Goal: Transaction & Acquisition: Book appointment/travel/reservation

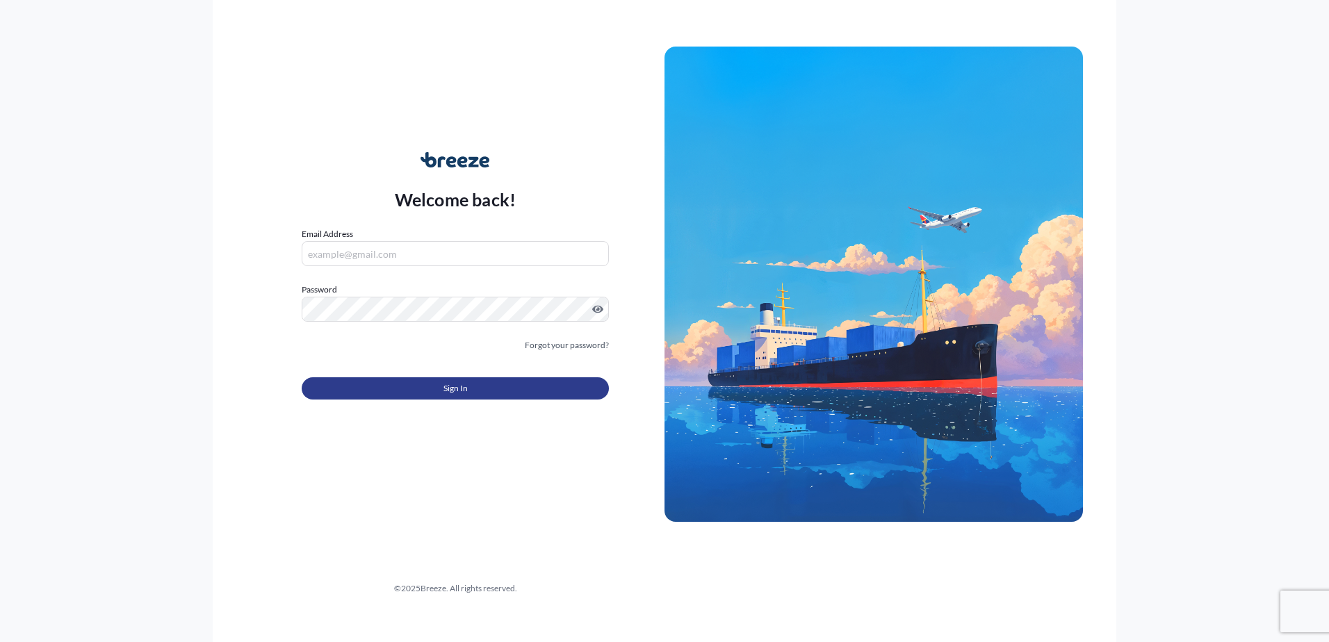
type input "[PERSON_NAME][EMAIL_ADDRESS][PERSON_NAME][DOMAIN_NAME]"
click at [372, 379] on button "Sign In" at bounding box center [455, 388] width 307 height 22
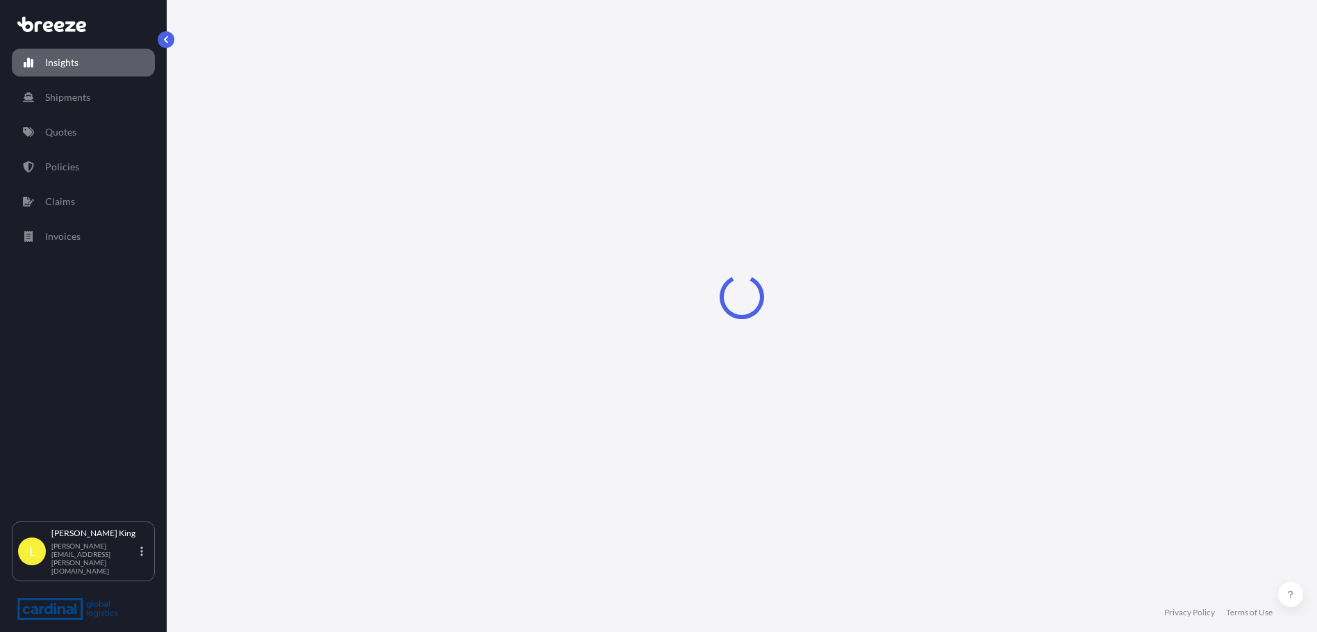
select select "2025"
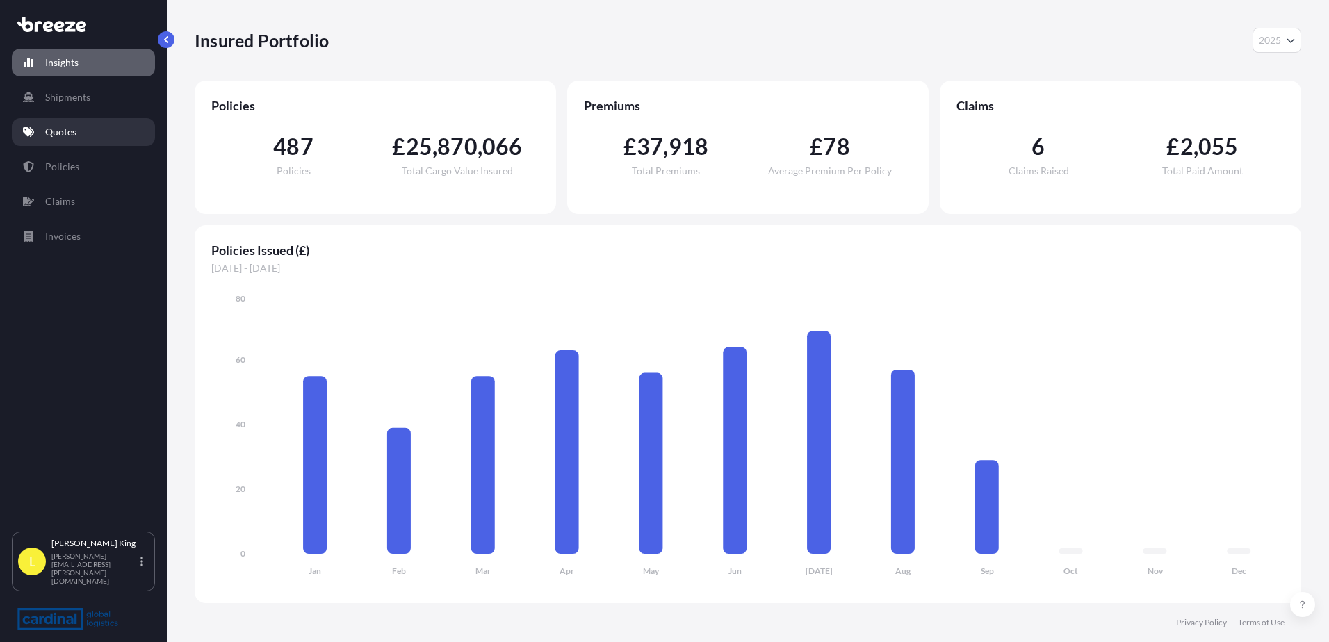
click at [102, 131] on link "Quotes" at bounding box center [83, 132] width 143 height 28
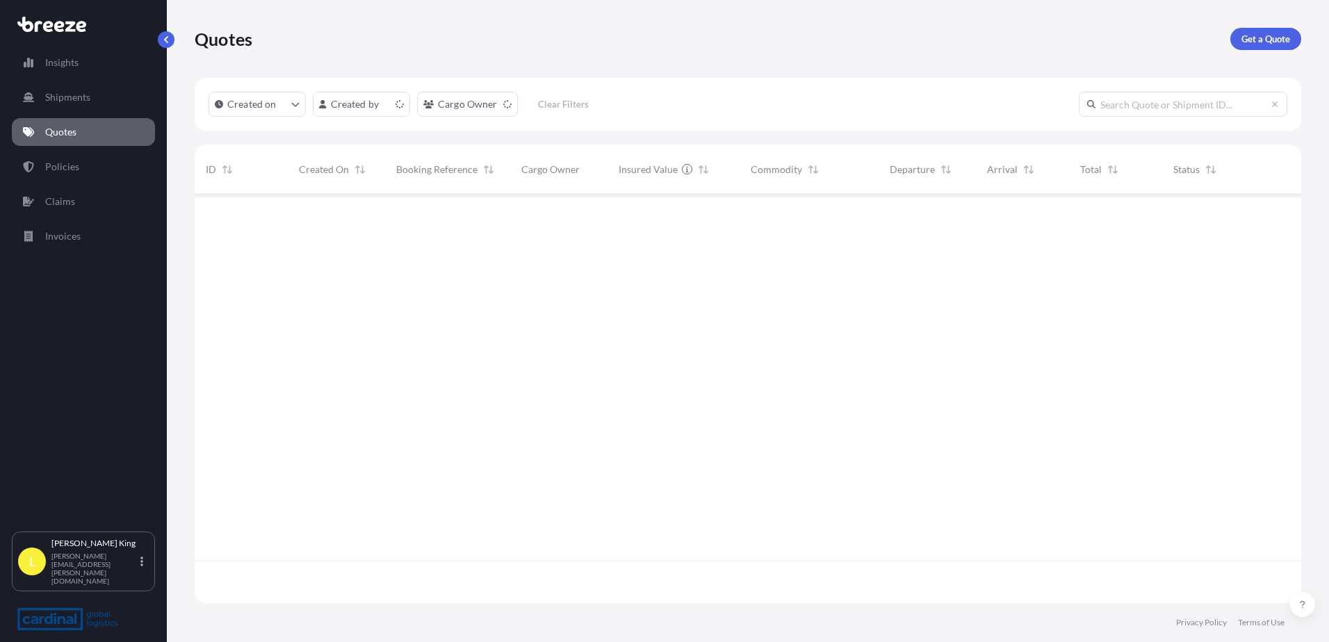
scroll to position [406, 1096]
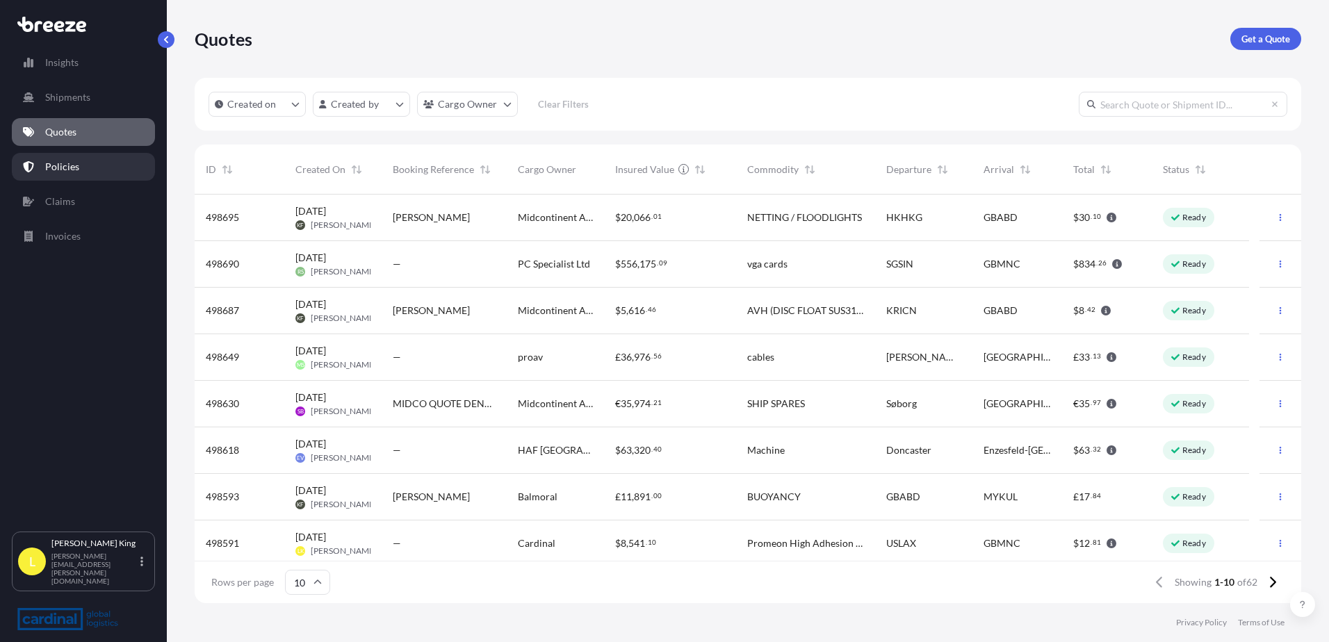
click at [70, 171] on p "Policies" at bounding box center [62, 167] width 34 height 14
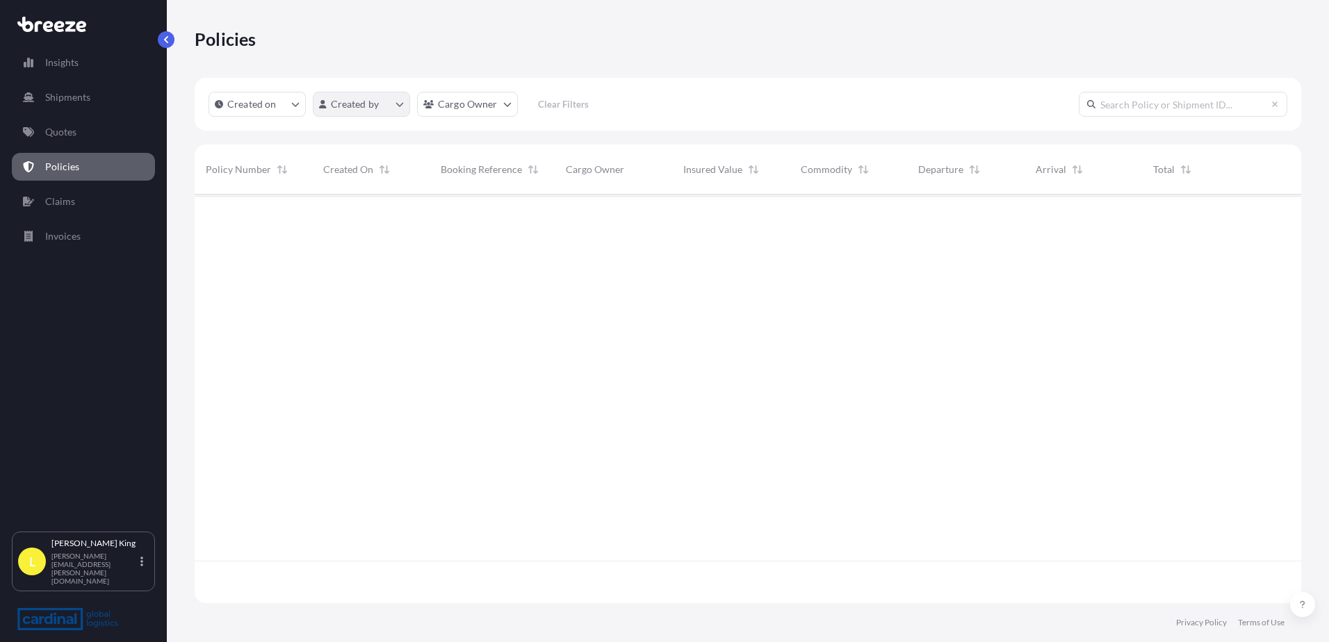
scroll to position [406, 1096]
click at [484, 97] on html "Insights Shipments Quotes Policies Claims Invoices L [PERSON_NAME] [PERSON_NAME…" at bounding box center [664, 321] width 1329 height 642
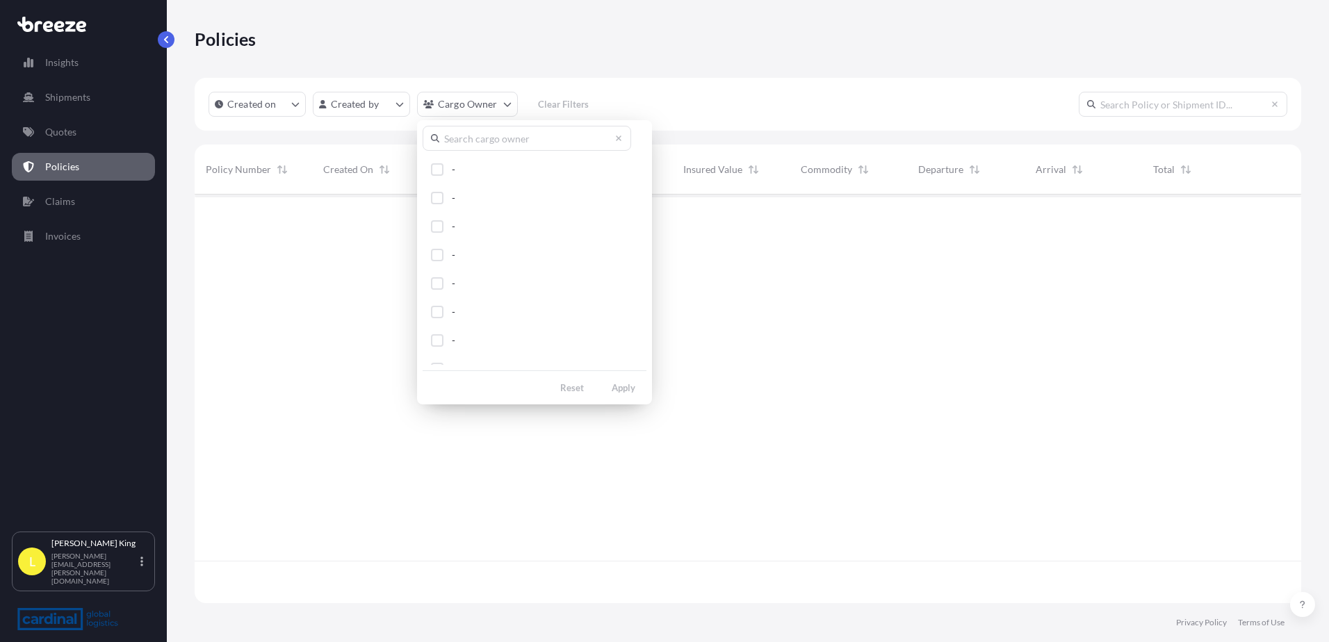
click at [490, 147] on input "text" at bounding box center [526, 138] width 208 height 25
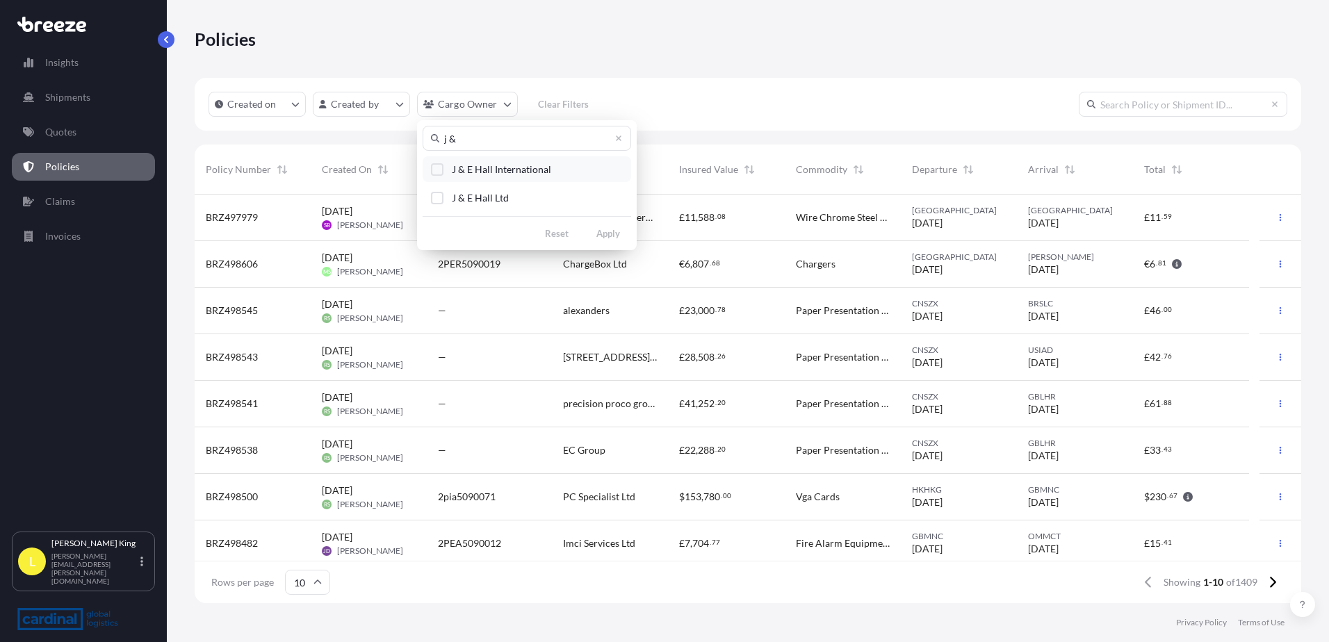
type input "j &"
click at [435, 173] on div "Select Option" at bounding box center [437, 169] width 13 height 13
click at [440, 204] on button "J & E Hall Ltd" at bounding box center [526, 198] width 208 height 26
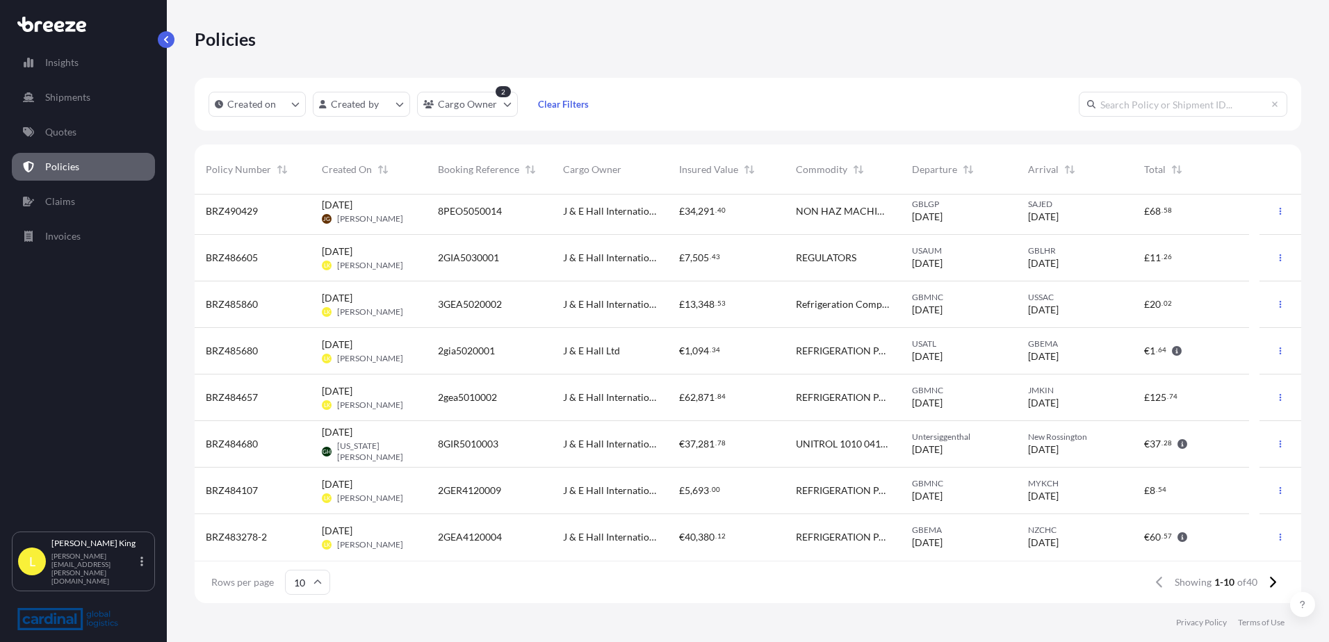
scroll to position [0, 0]
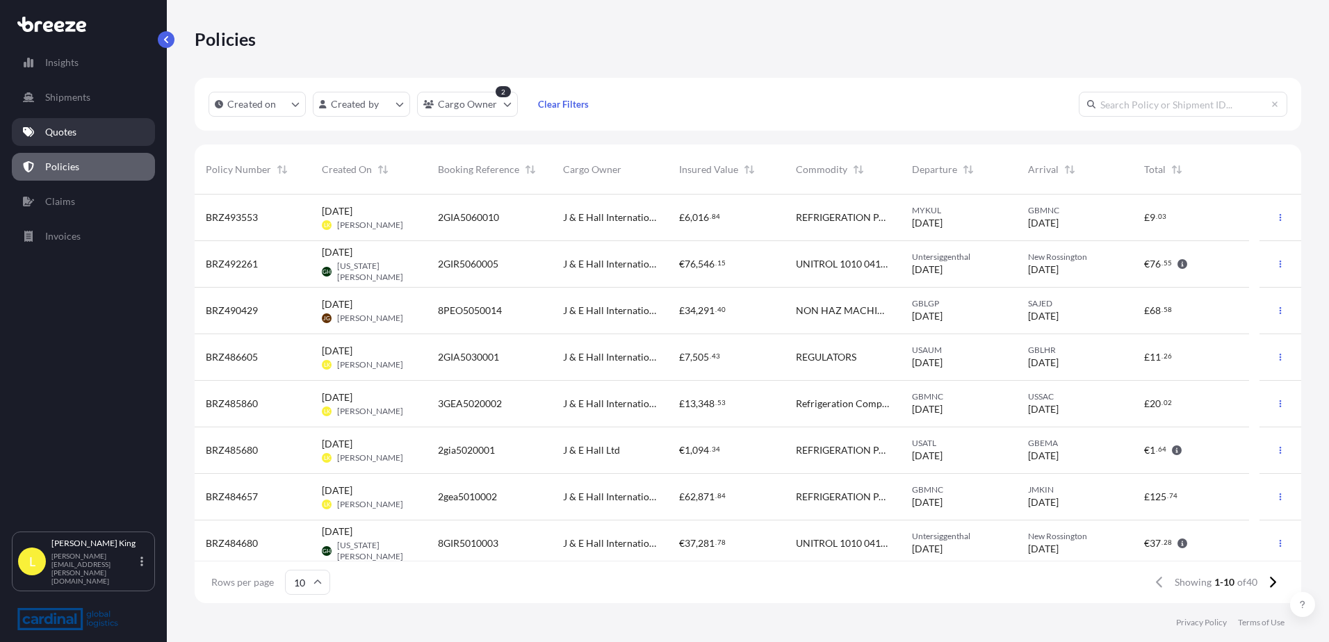
click at [108, 138] on link "Quotes" at bounding box center [83, 132] width 143 height 28
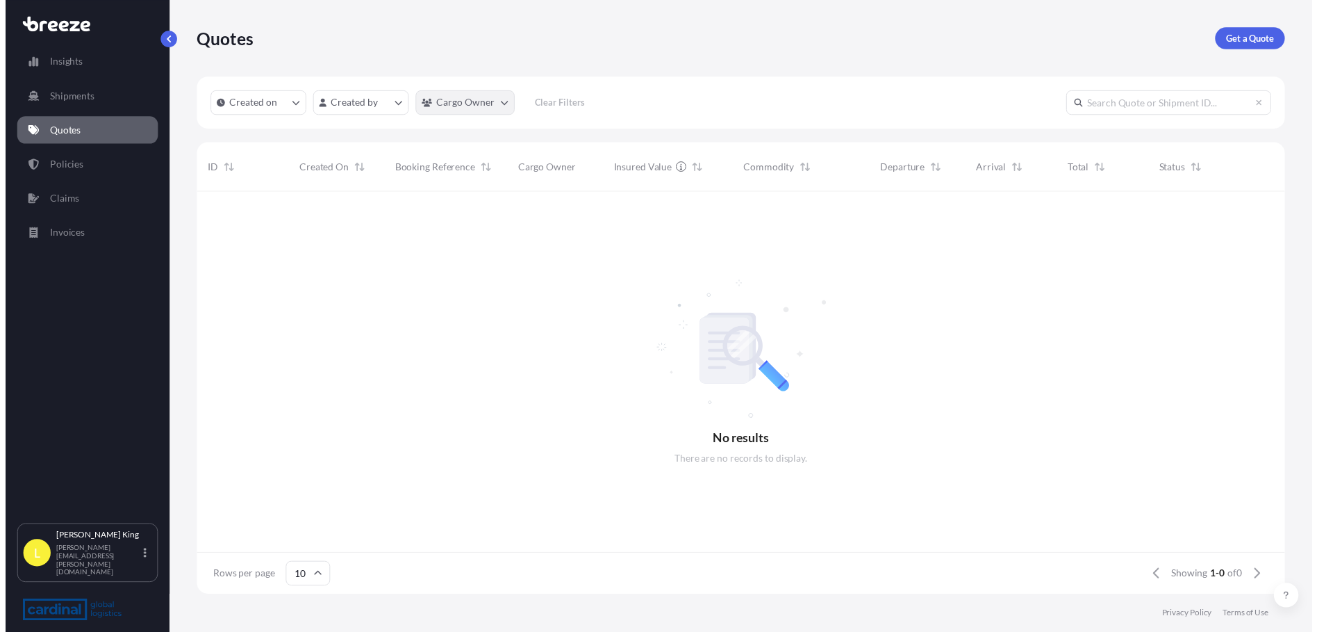
scroll to position [406, 1096]
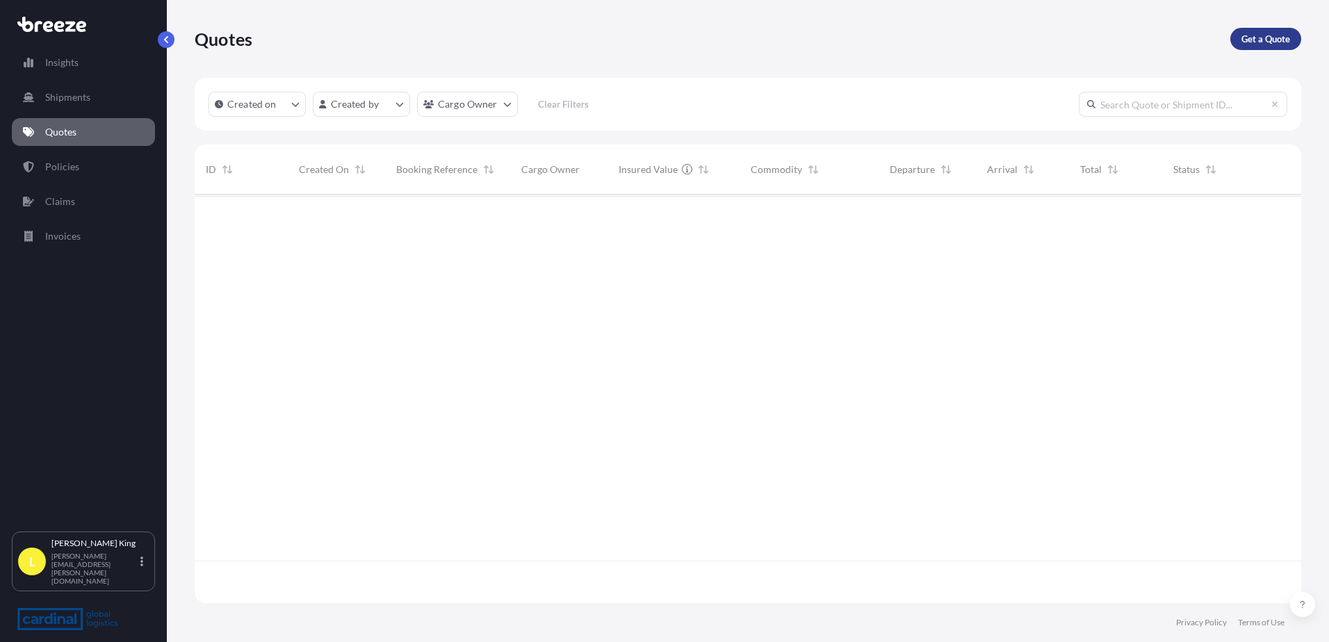
click at [1264, 47] on link "Get a Quote" at bounding box center [1265, 39] width 71 height 22
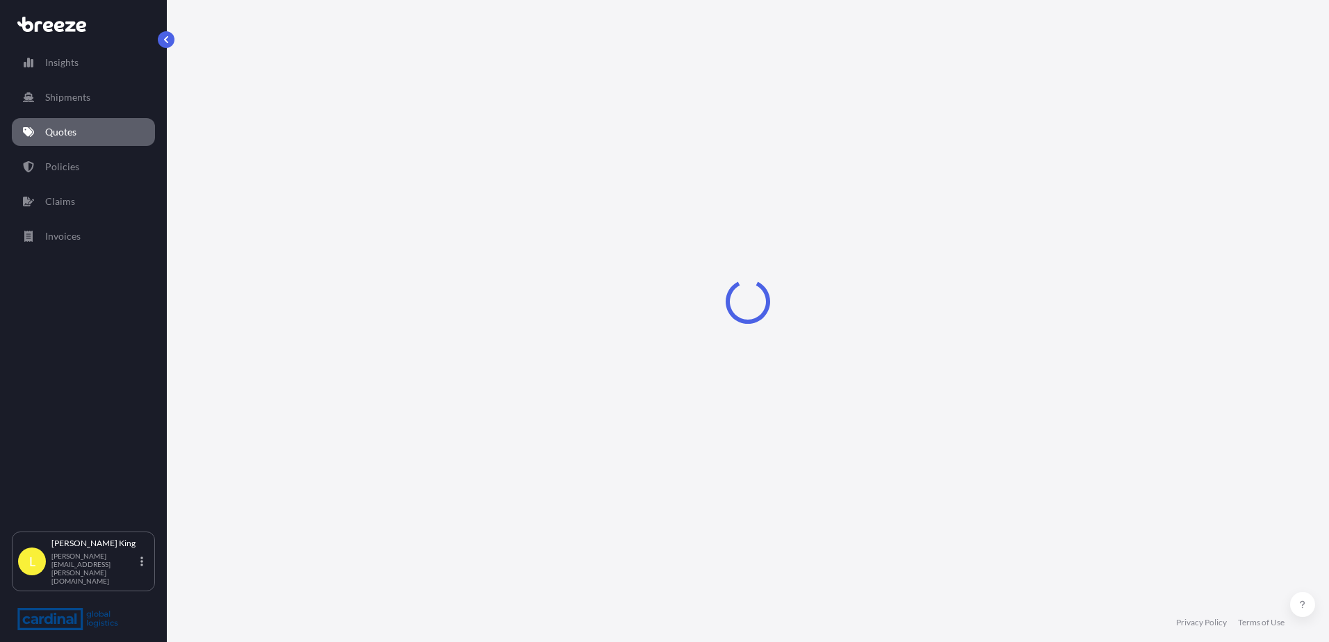
select select "Sea"
select select "1"
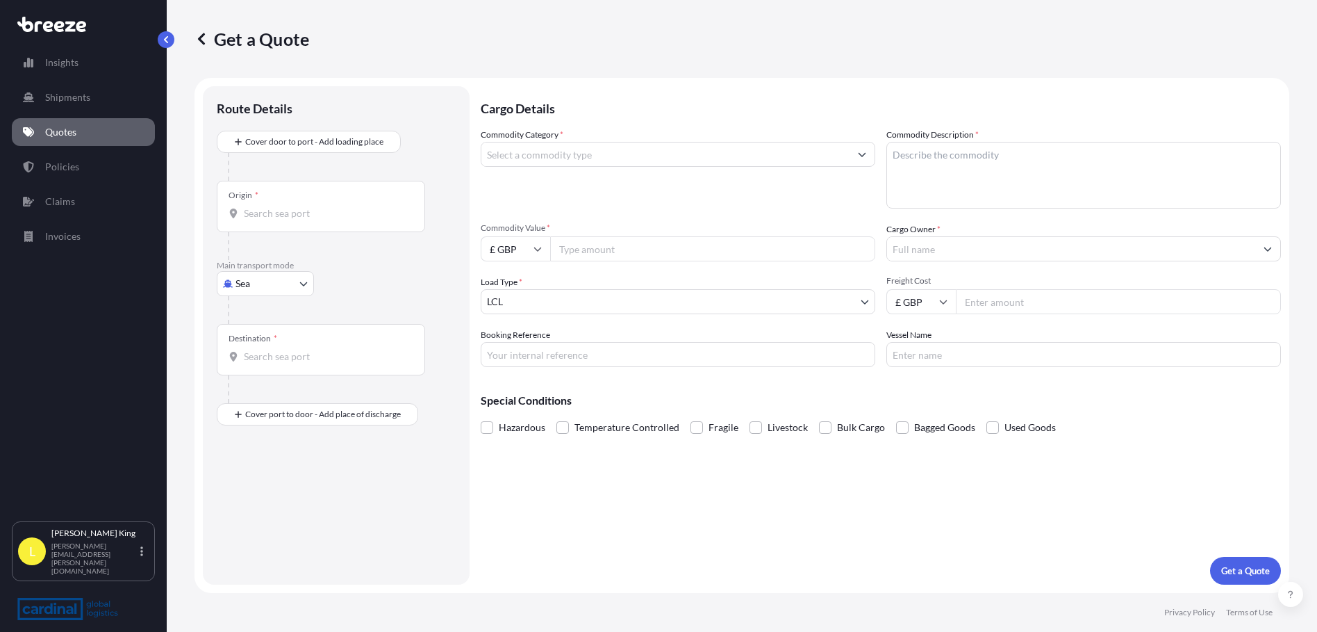
drag, startPoint x: 202, startPoint y: 262, endPoint x: 227, endPoint y: 272, distance: 27.1
click at [204, 263] on form "Route Details Cover door to port - Add loading place Place of loading Road Road…" at bounding box center [742, 335] width 1095 height 515
click at [229, 272] on body "Insights Shipments Quotes Policies Claims Invoices L [PERSON_NAME] [PERSON_NAME…" at bounding box center [658, 316] width 1317 height 632
click at [253, 369] on span "Road" at bounding box center [254, 370] width 22 height 14
select select "Road"
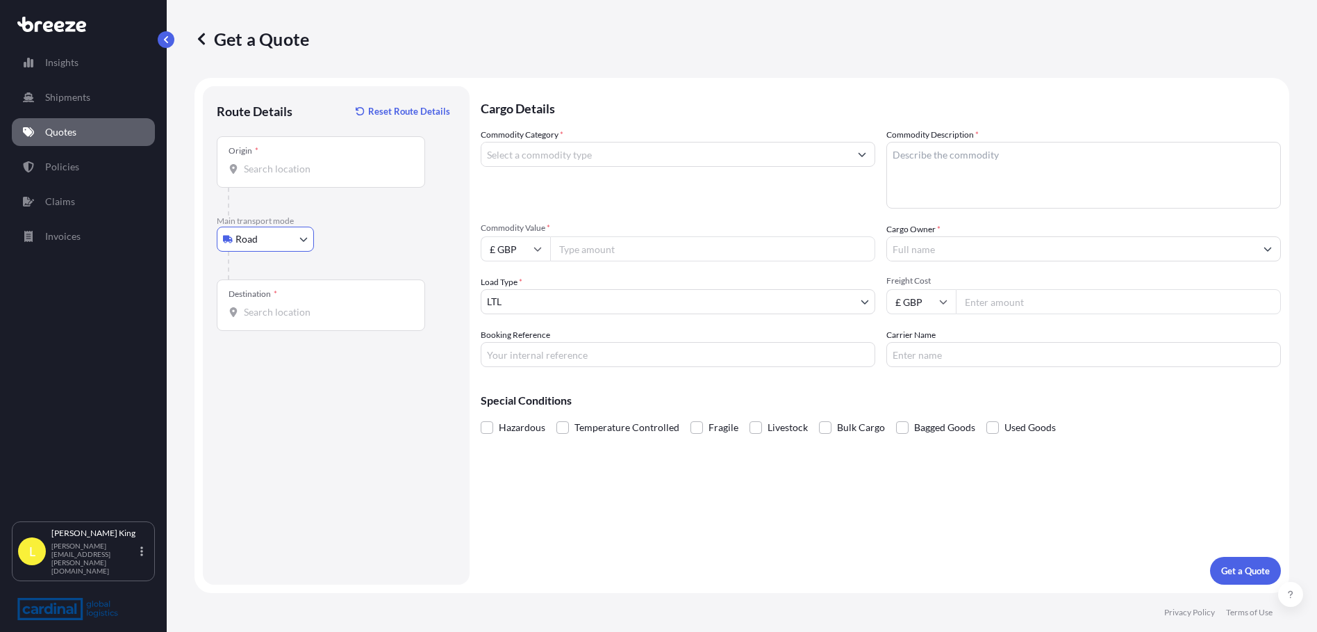
click at [379, 176] on div "Origin *" at bounding box center [321, 161] width 208 height 51
click at [379, 176] on input "Origin *" at bounding box center [326, 169] width 164 height 14
paste input "CH-5417"
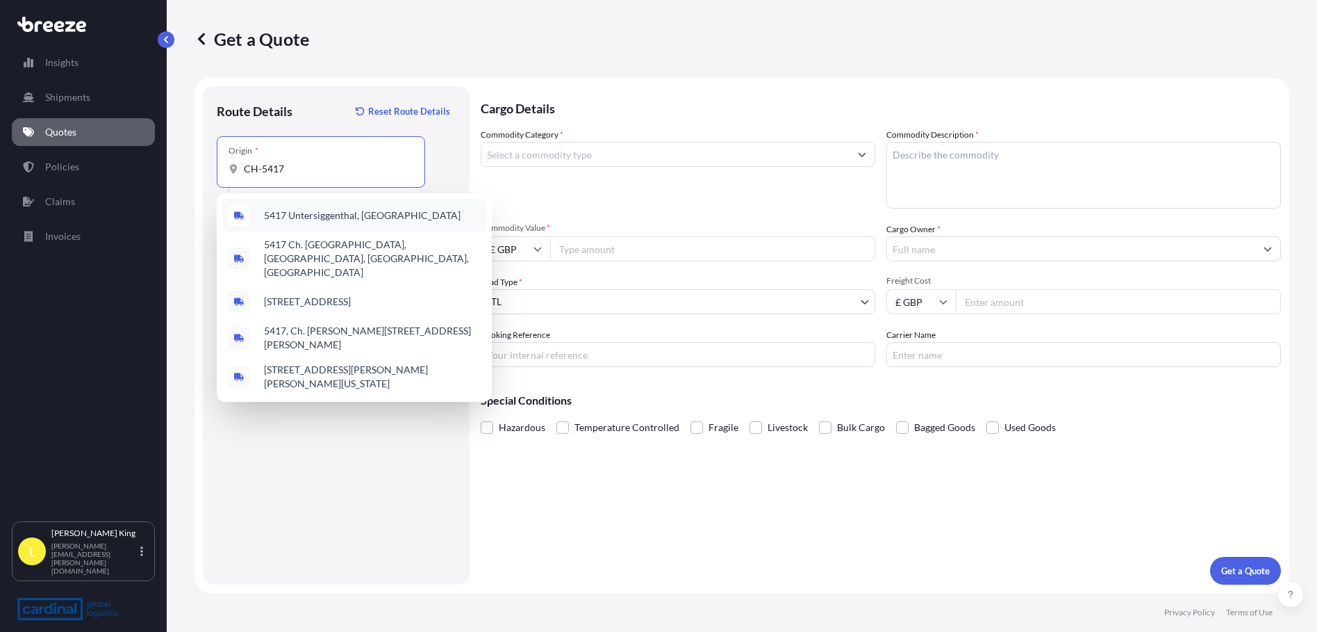
click at [360, 213] on span "5417 Untersiggenthal, [GEOGRAPHIC_DATA]" at bounding box center [362, 215] width 197 height 14
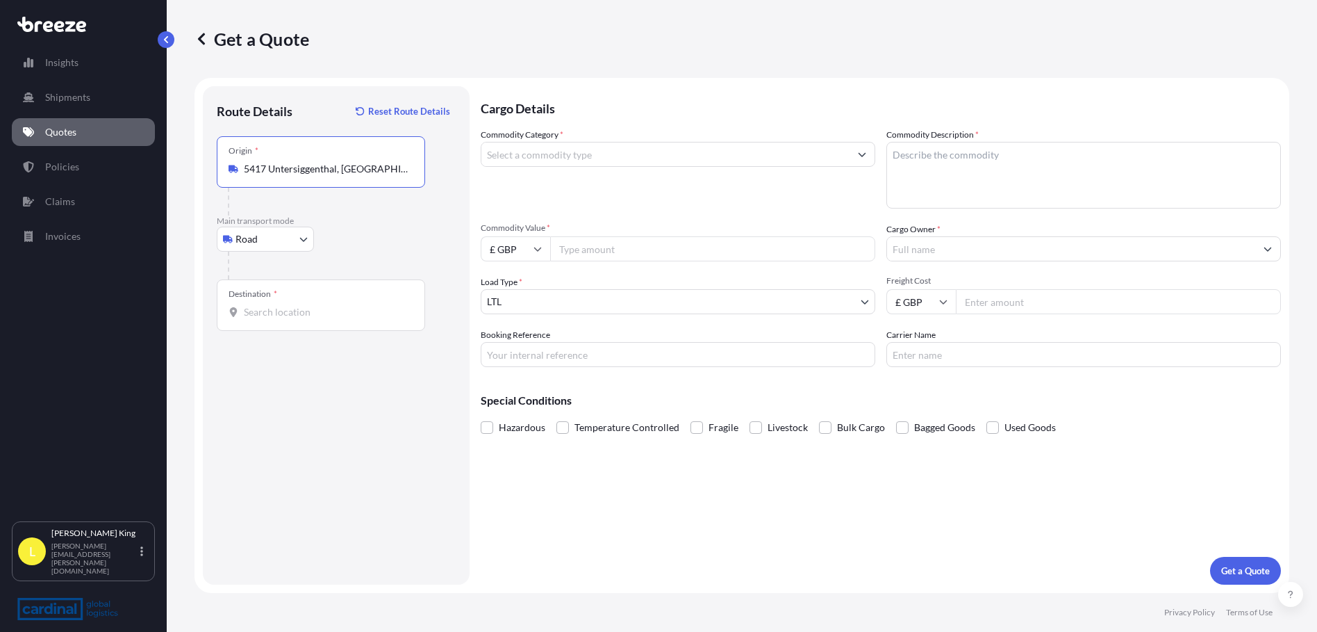
type input "5417 Untersiggenthal, [GEOGRAPHIC_DATA]"
click at [392, 317] on input "Destination *" at bounding box center [326, 312] width 164 height 14
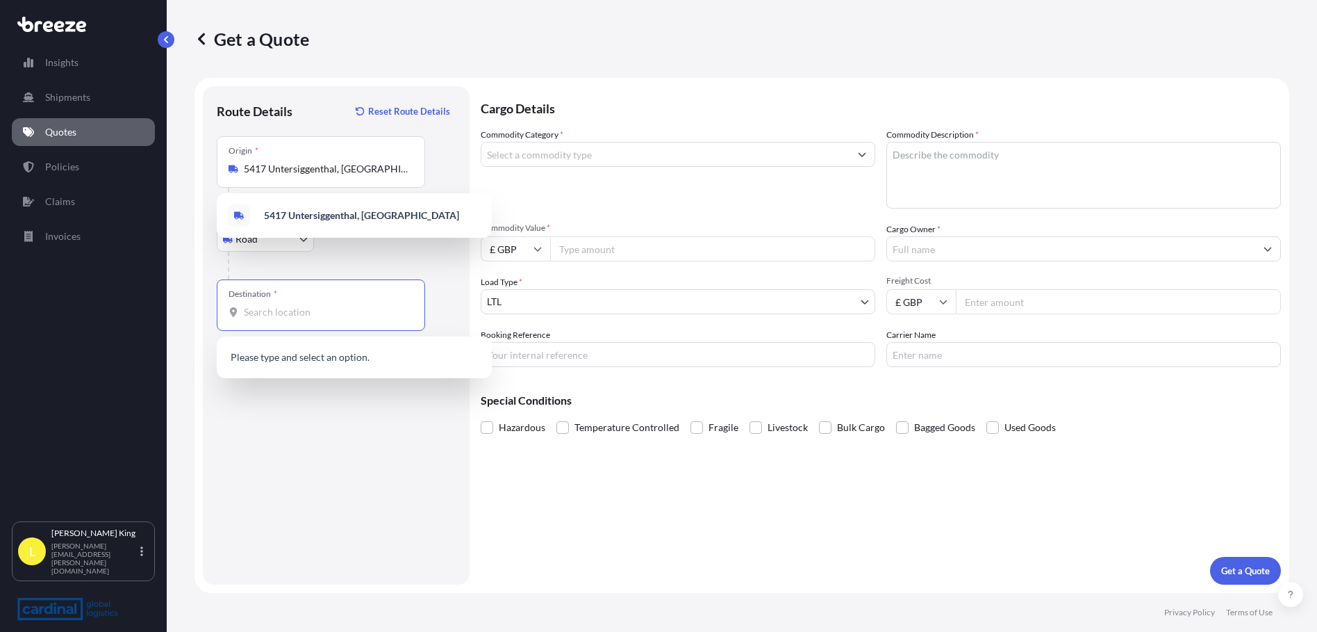
paste input "ROSSINGTON"
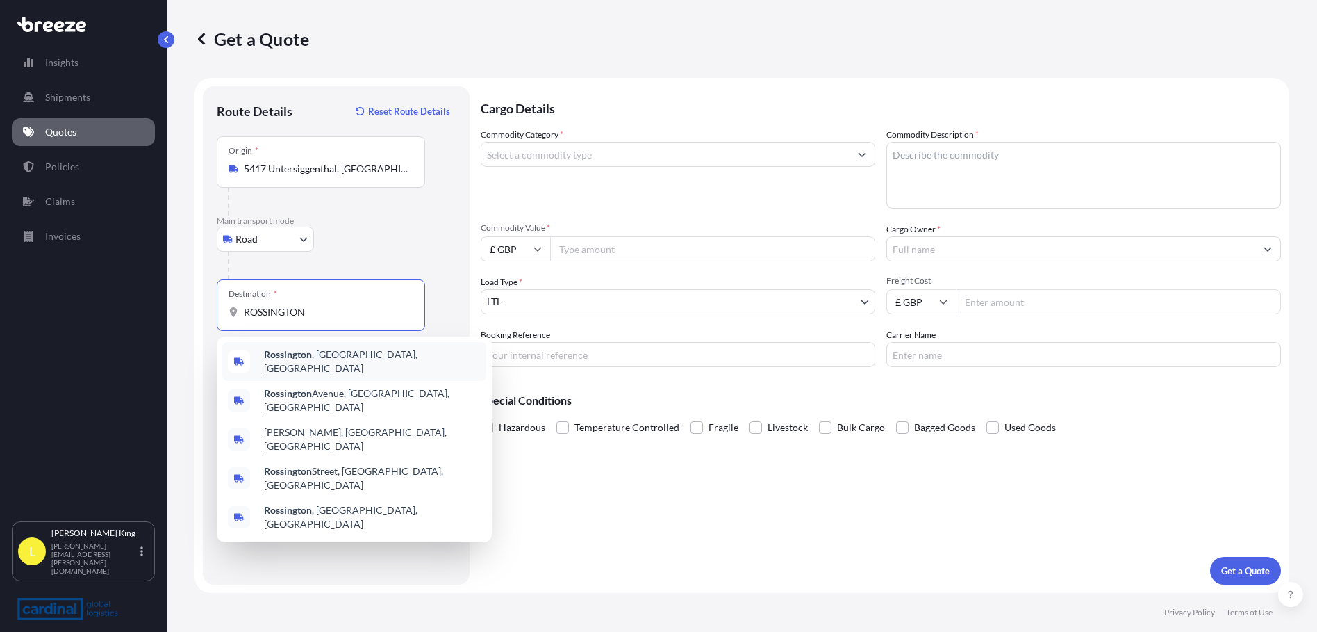
click at [377, 361] on span "[PERSON_NAME] , [GEOGRAPHIC_DATA], [GEOGRAPHIC_DATA]" at bounding box center [372, 361] width 217 height 28
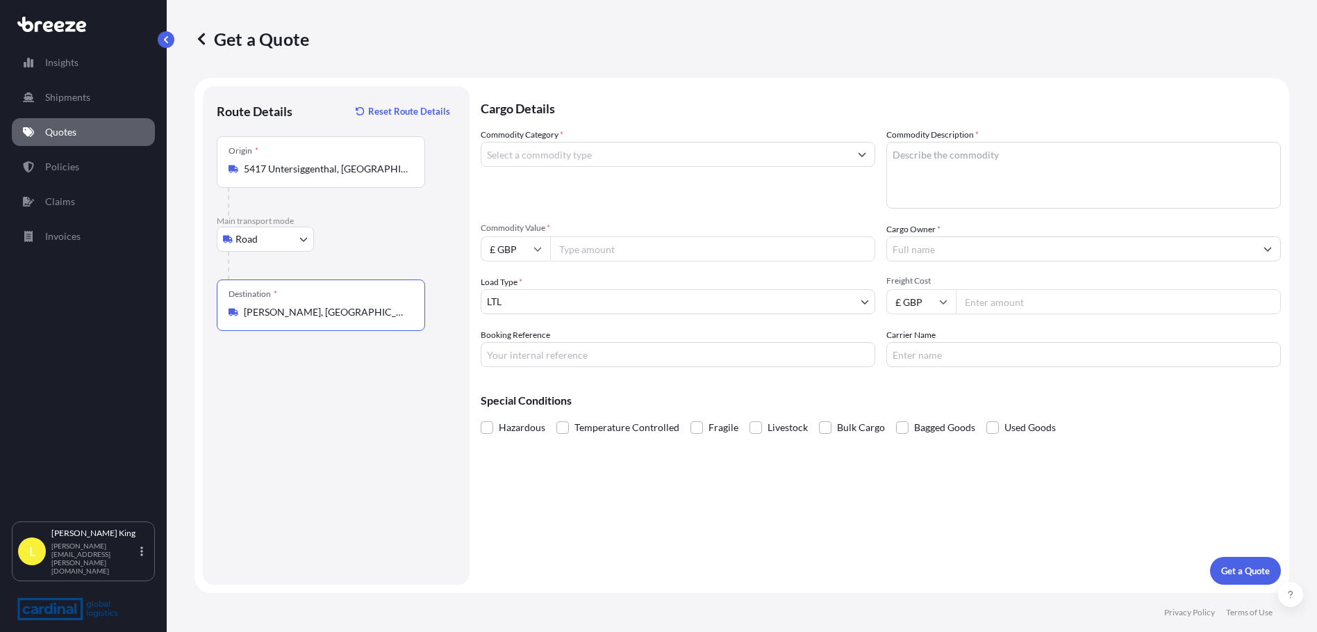
type input "[PERSON_NAME], [GEOGRAPHIC_DATA], [GEOGRAPHIC_DATA]"
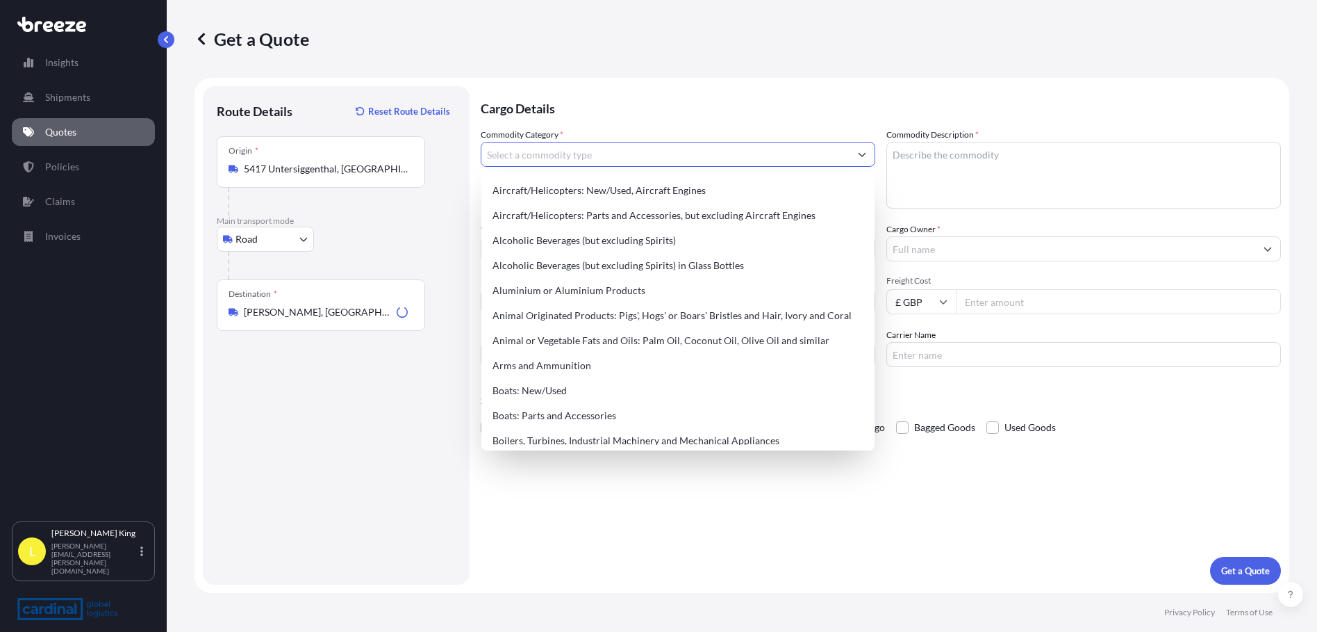
click at [602, 153] on input "Commodity Category *" at bounding box center [666, 154] width 368 height 25
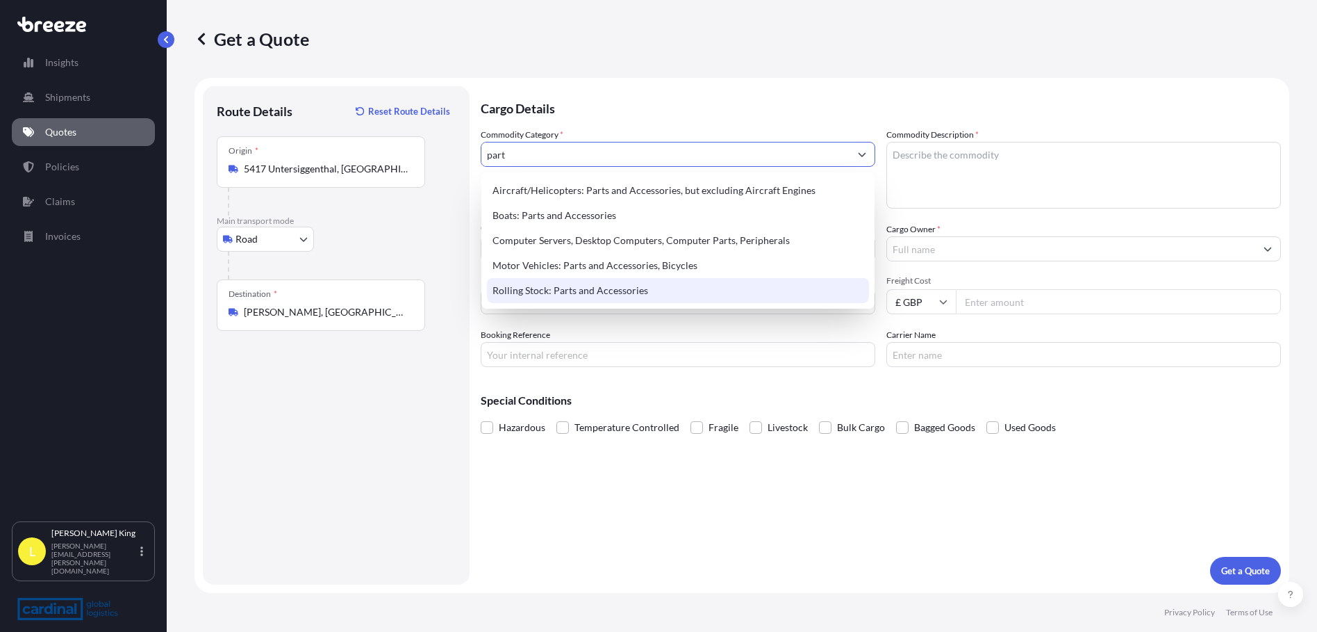
click at [586, 288] on div "Rolling Stock: Parts and Accessories" at bounding box center [678, 290] width 382 height 25
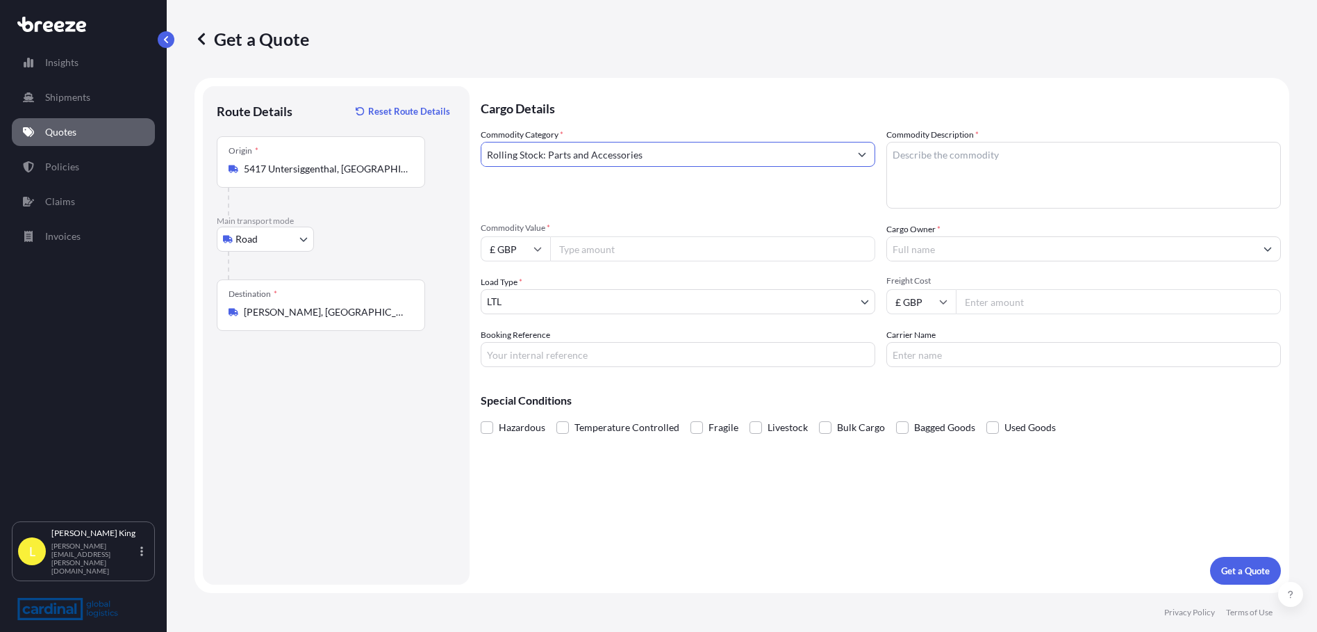
type input "Rolling Stock: Parts and Accessories"
click at [914, 176] on textarea "Commodity Description *" at bounding box center [1084, 175] width 395 height 67
click at [980, 172] on textarea "Commodity Description *" at bounding box center [1084, 175] width 395 height 67
type textarea "pump parts"
click at [521, 254] on input "£ GBP" at bounding box center [515, 248] width 69 height 25
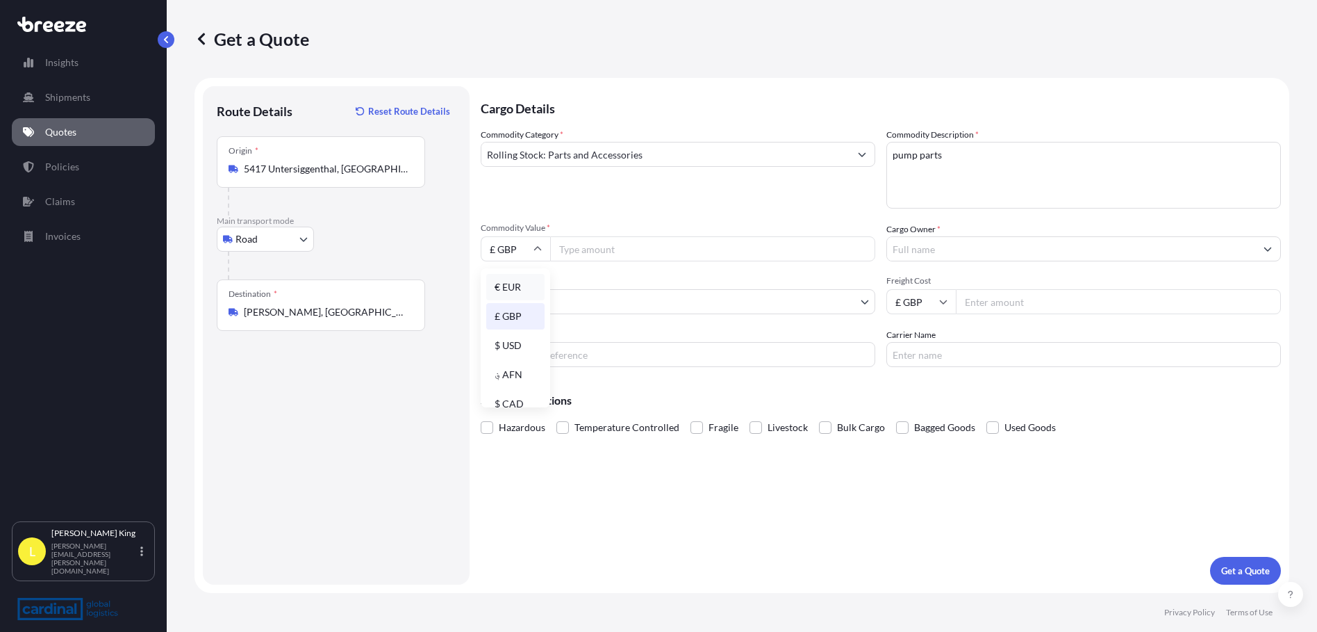
click at [506, 287] on div "€ EUR" at bounding box center [515, 287] width 58 height 26
type input "€ EUR"
click at [623, 250] on input "Commodity Value *" at bounding box center [712, 248] width 325 height 25
type input "34506"
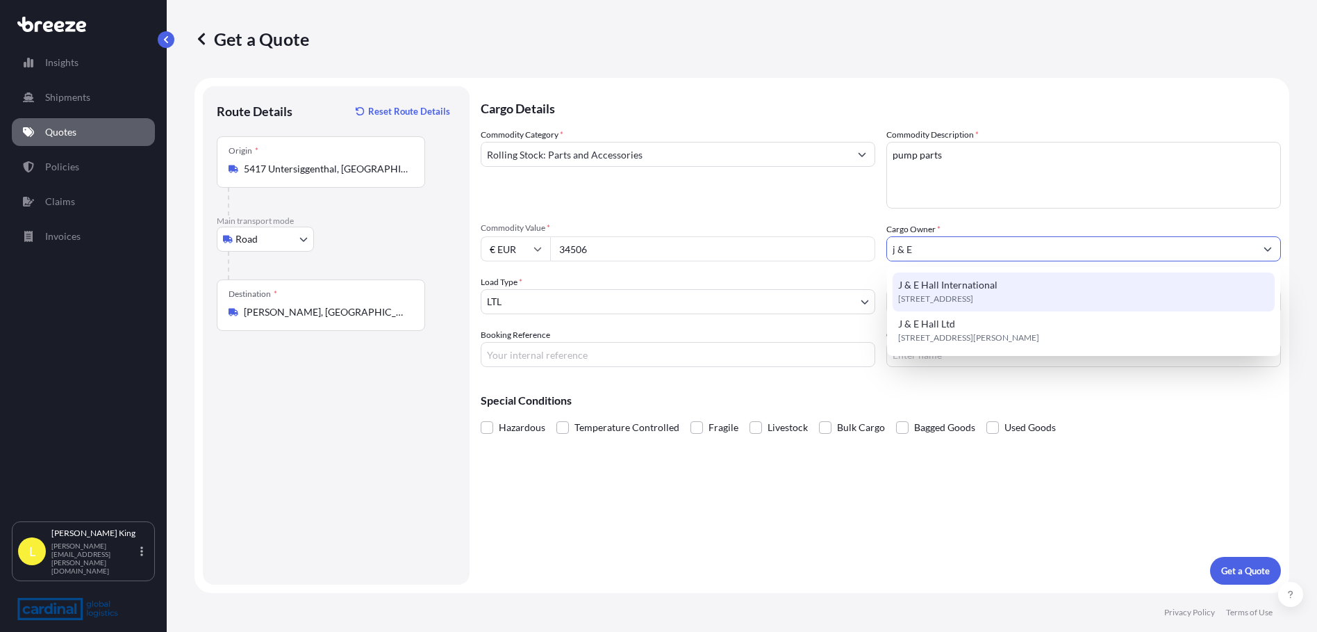
click at [1077, 277] on div "J & E Hall International [STREET_ADDRESS]" at bounding box center [1084, 291] width 382 height 39
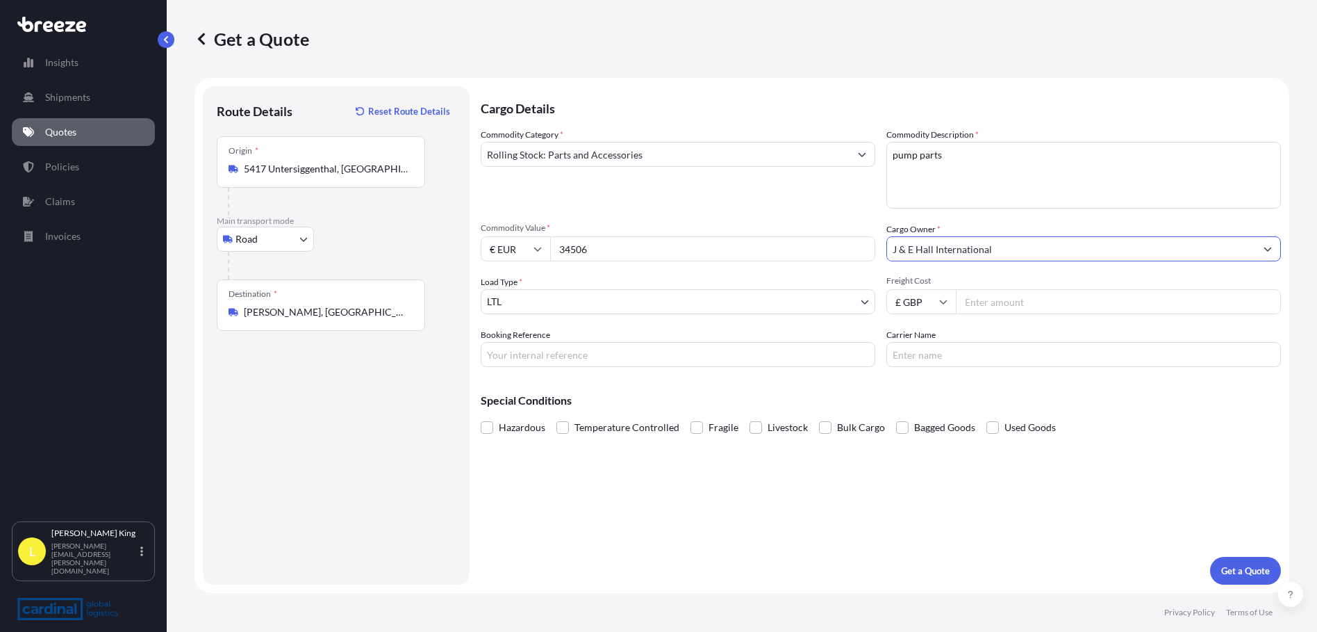
type input "J & E Hall International"
click at [712, 307] on body "15 options available. 0 options available. 2 options available. Insights Shipme…" at bounding box center [658, 316] width 1317 height 632
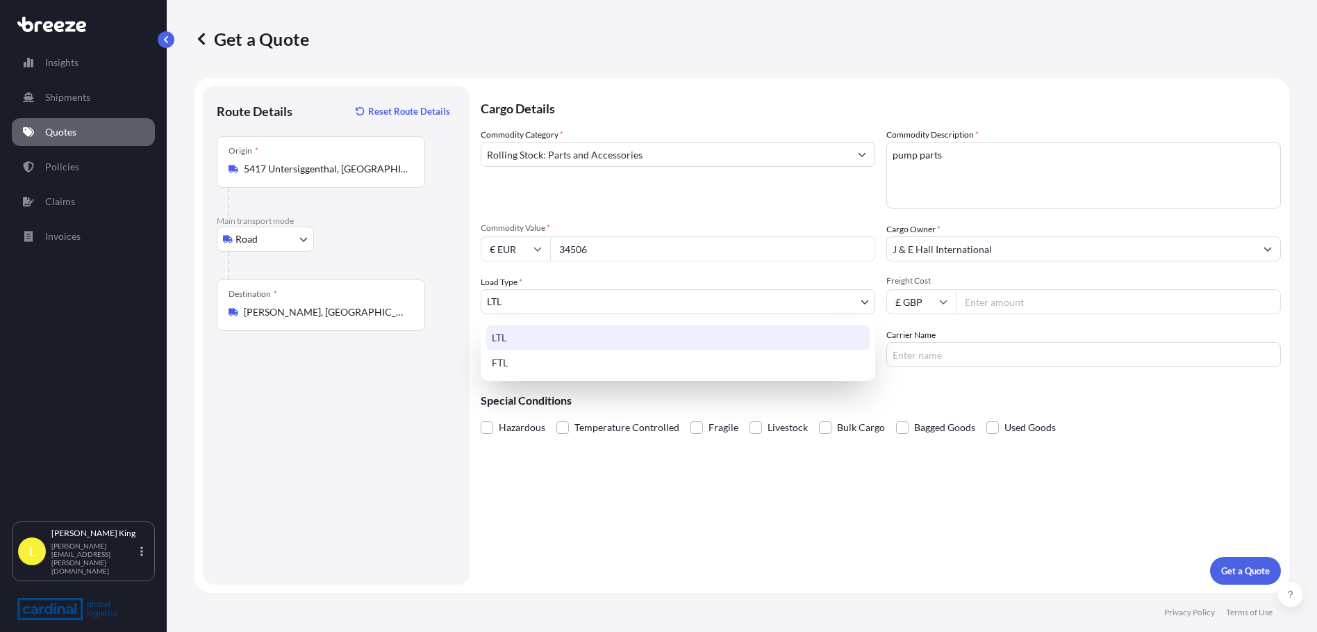
click at [1022, 303] on input "Freight Cost" at bounding box center [1118, 301] width 325 height 25
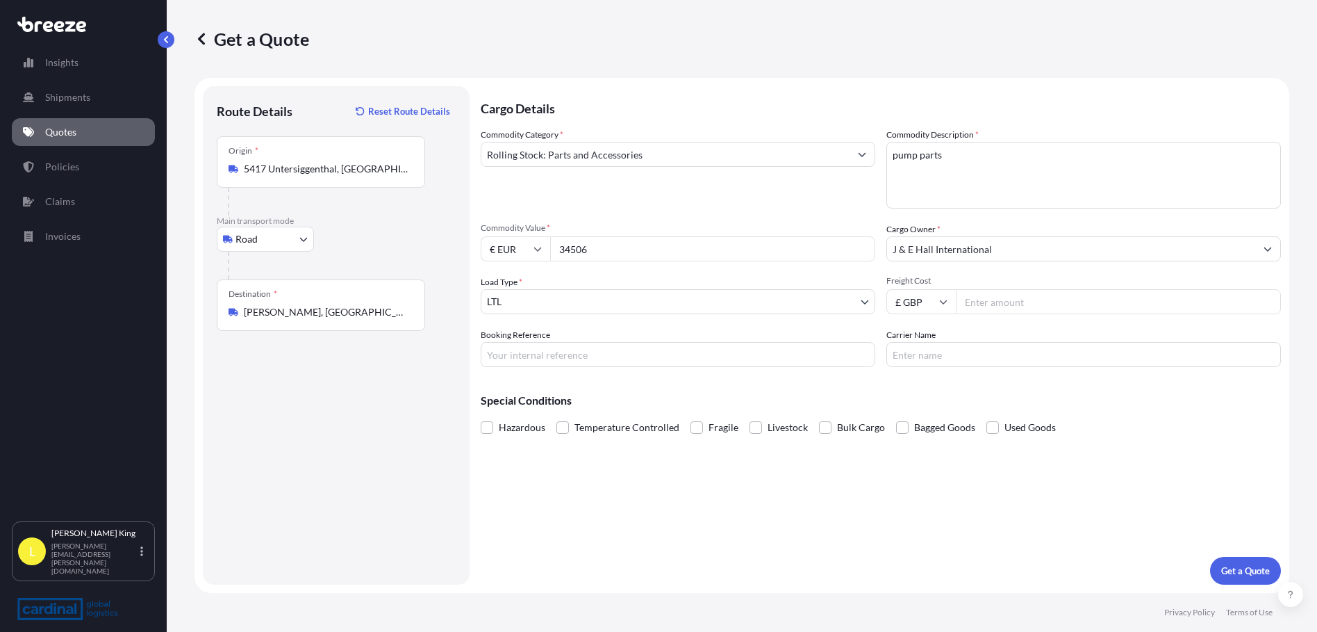
click at [968, 294] on input "Freight Cost" at bounding box center [1118, 301] width 325 height 25
type input "555"
click at [539, 357] on input "2GIR509002" at bounding box center [678, 354] width 395 height 25
type input "2GIR5090002"
click at [964, 368] on div "Cargo Details Commodity Category * Rolling Stock: Parts and Accessories Commodi…" at bounding box center [881, 335] width 801 height 498
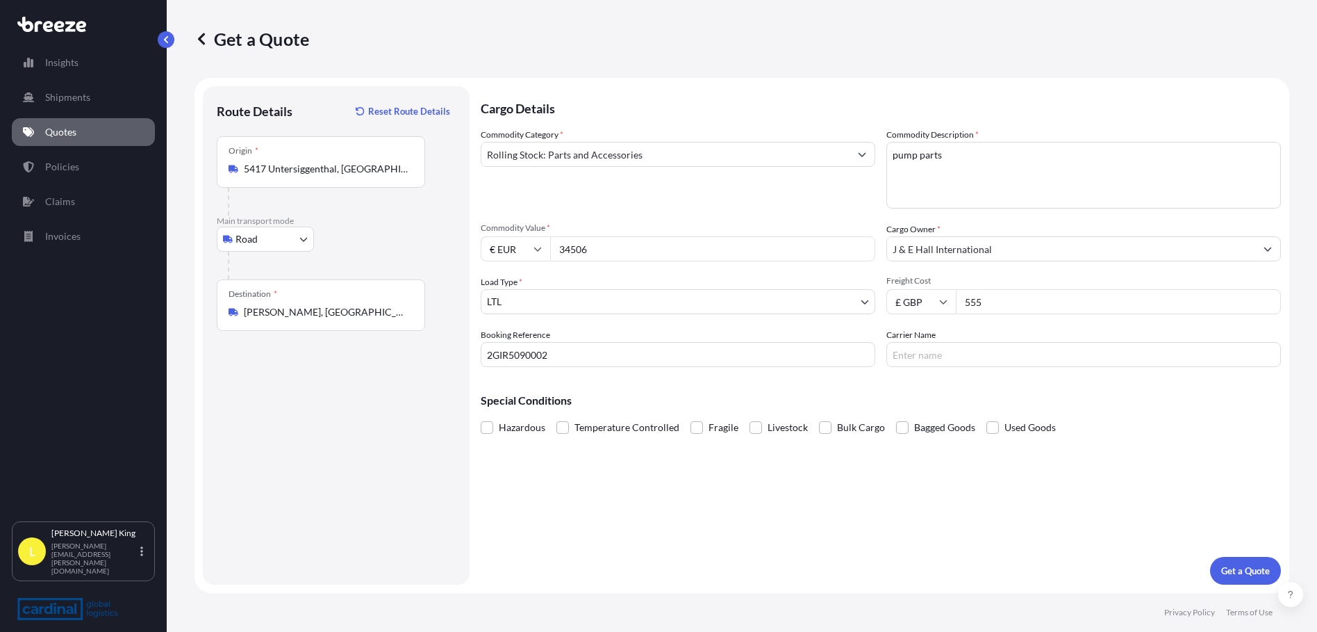
click at [958, 359] on input "Carrier Name" at bounding box center [1084, 354] width 395 height 25
type input "NTG"
click at [1245, 580] on button "Get a Quote" at bounding box center [1245, 571] width 71 height 28
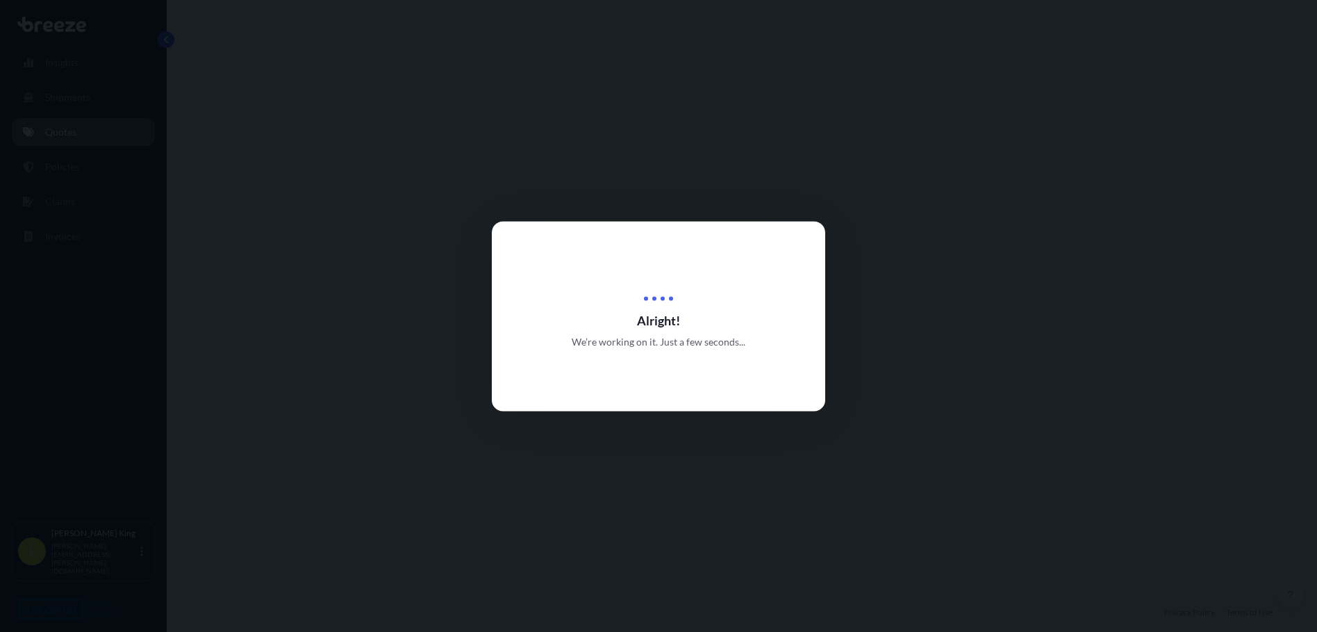
select select "Road"
select select "1"
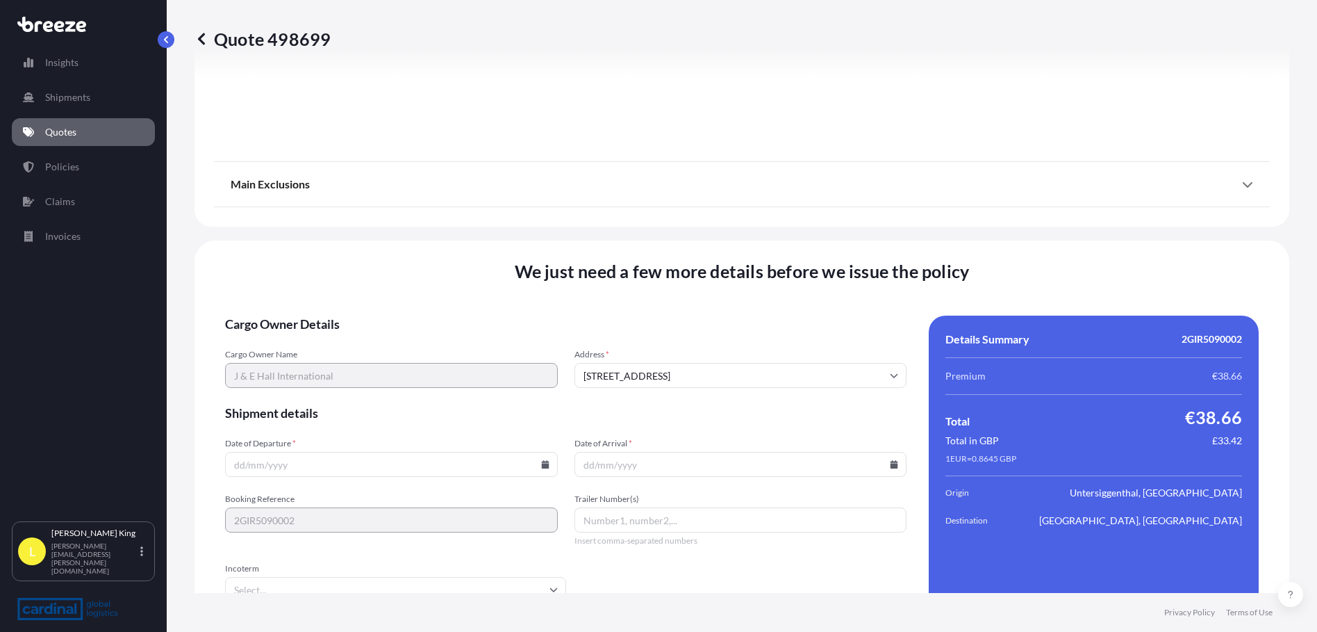
scroll to position [1574, 0]
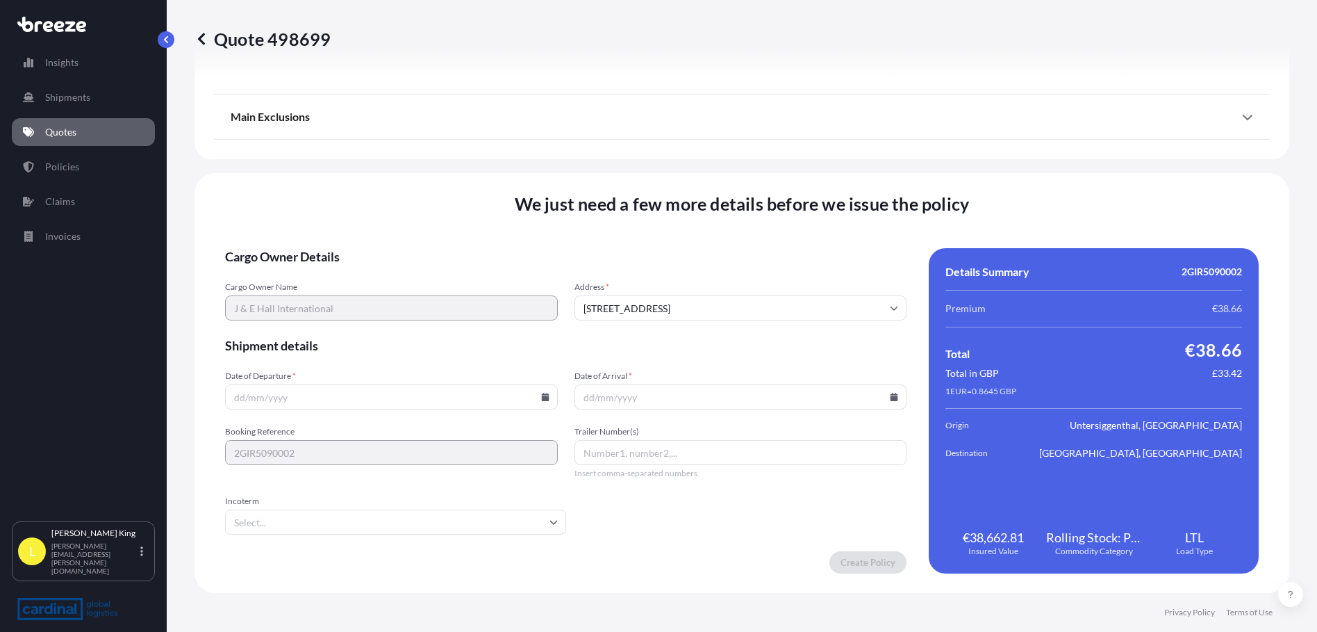
click at [484, 412] on form "Cargo Owner Details Cargo Owner Name J & E Hall International Address * [GEOGRA…" at bounding box center [566, 410] width 682 height 325
click at [477, 402] on input "Date of Departure *" at bounding box center [391, 396] width 333 height 25
click at [541, 395] on icon at bounding box center [545, 397] width 8 height 8
click at [360, 224] on button "3" at bounding box center [357, 220] width 22 height 22
type input "[DATE]"
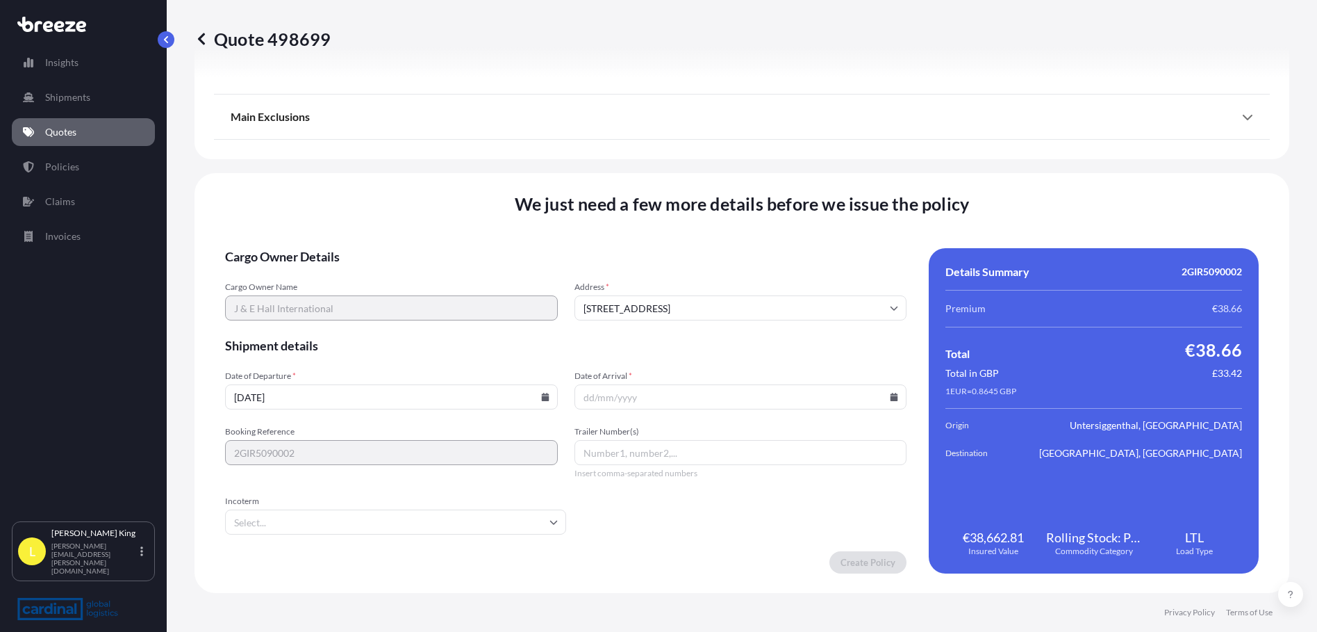
click at [891, 394] on icon at bounding box center [895, 397] width 8 height 8
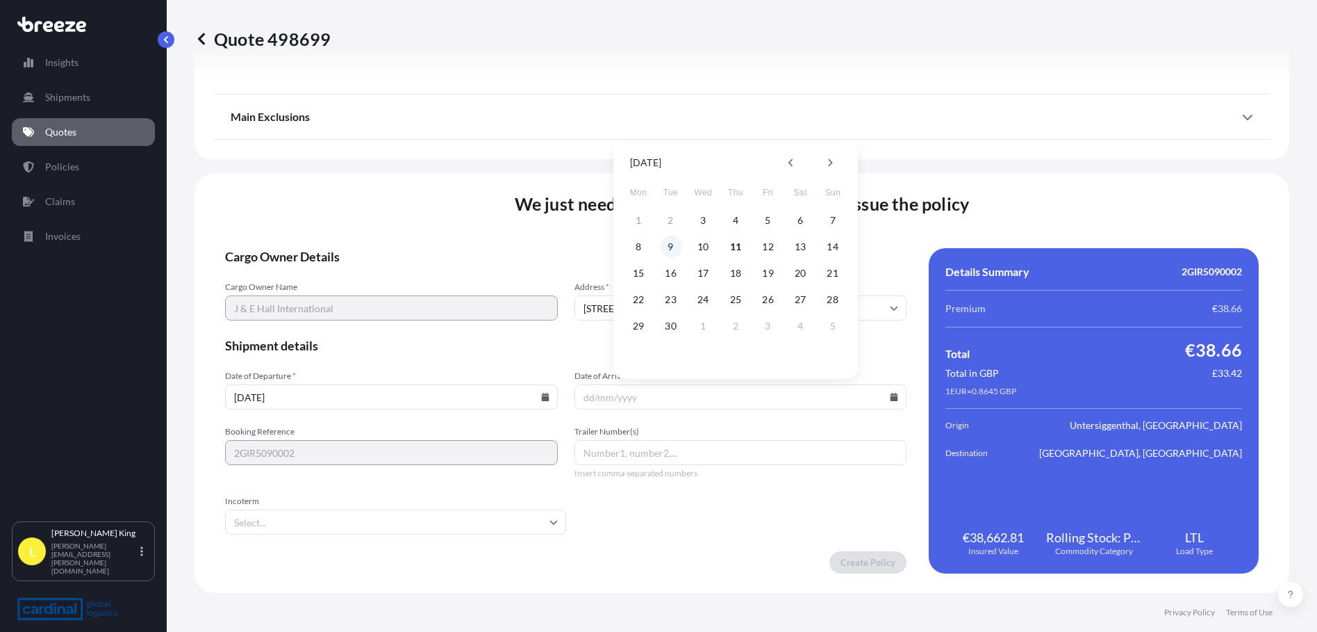
click at [675, 252] on button "9" at bounding box center [671, 247] width 22 height 22
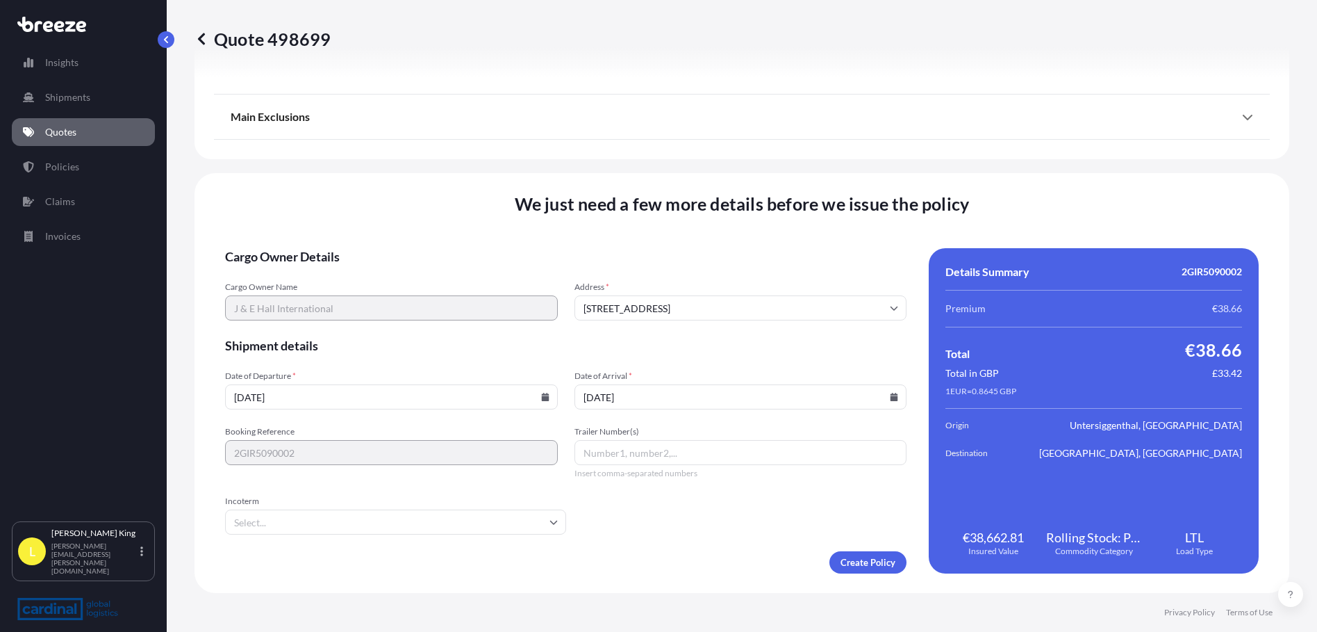
type input "[DATE]"
click at [695, 451] on input "Trailer Number(s)" at bounding box center [741, 452] width 333 height 25
click at [444, 517] on input "Incoterm" at bounding box center [395, 521] width 341 height 25
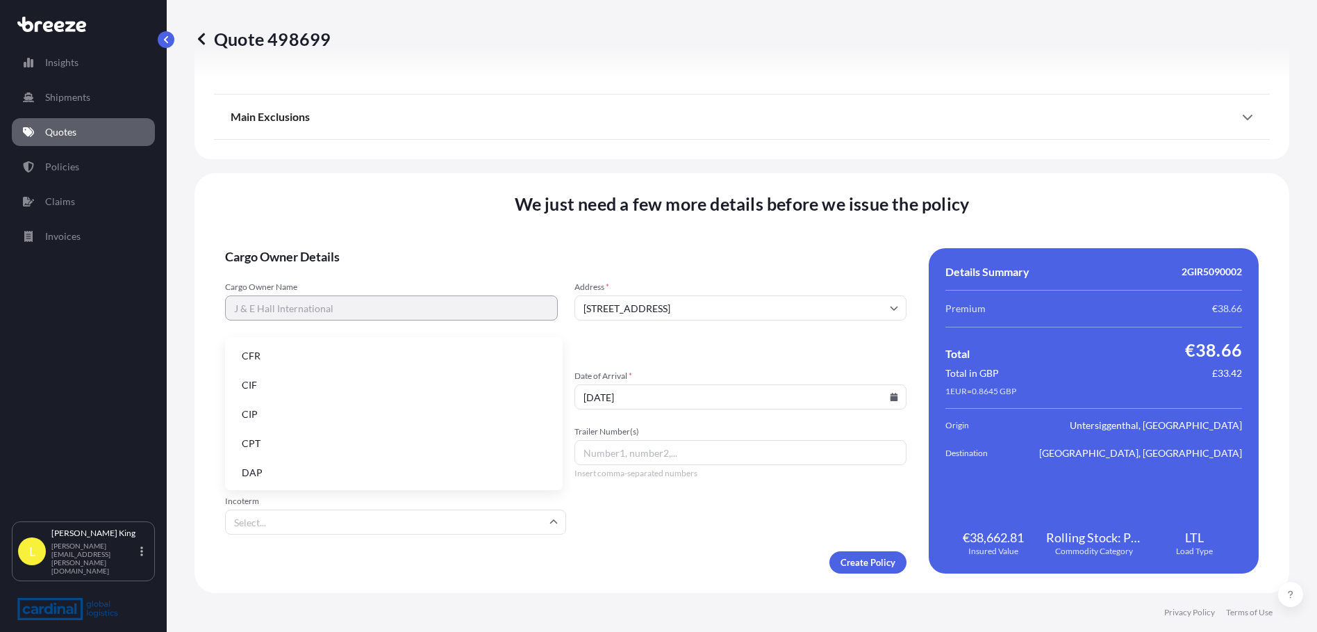
click at [320, 465] on li "DAP" at bounding box center [394, 472] width 327 height 26
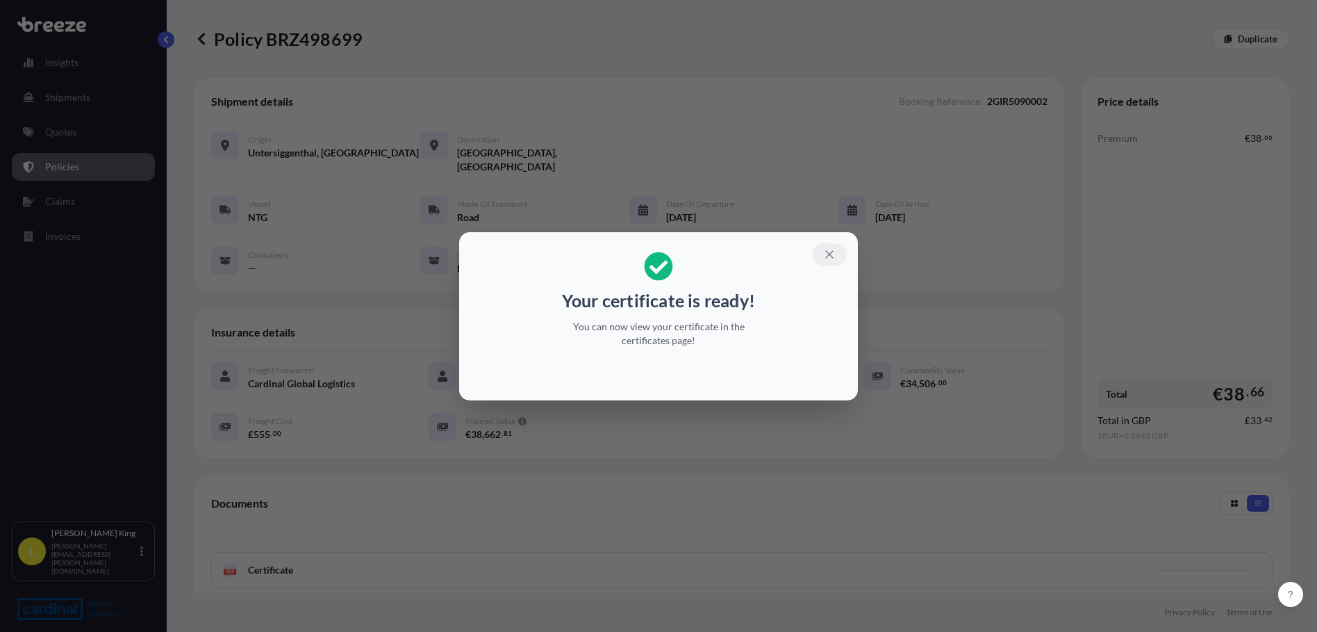
click at [832, 256] on icon "button" at bounding box center [830, 254] width 8 height 8
